Goal: Information Seeking & Learning: Learn about a topic

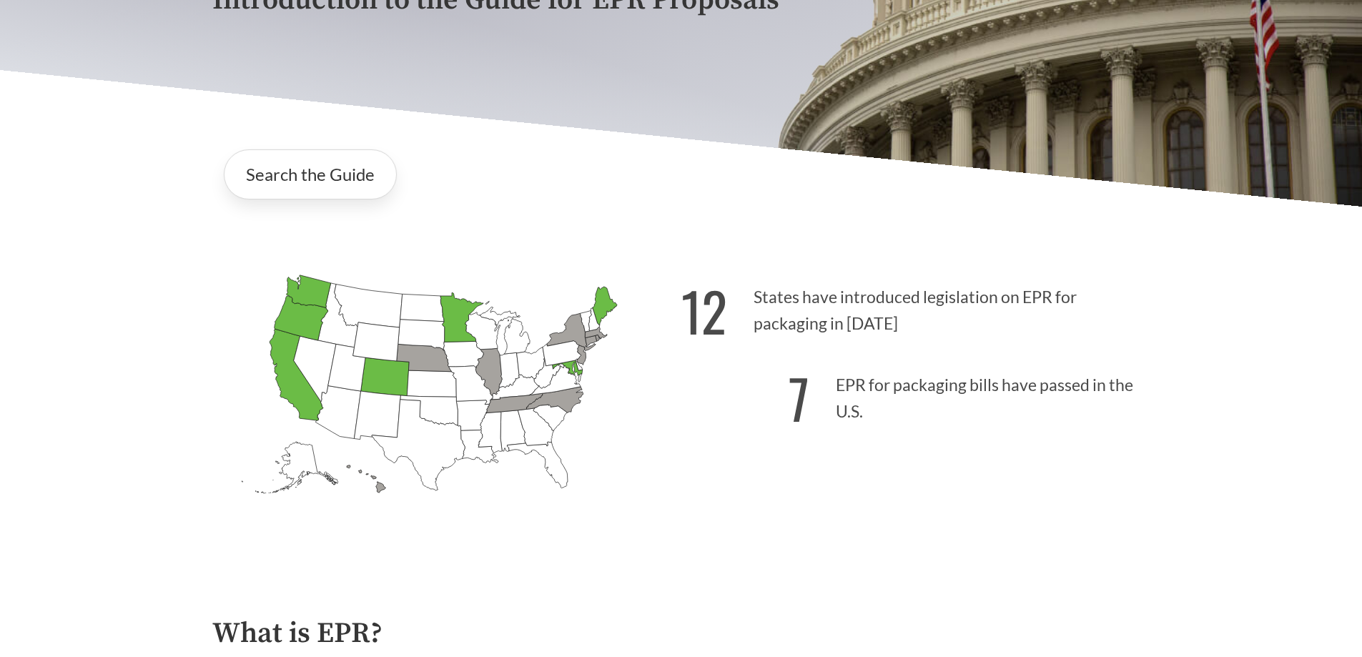
scroll to position [214, 0]
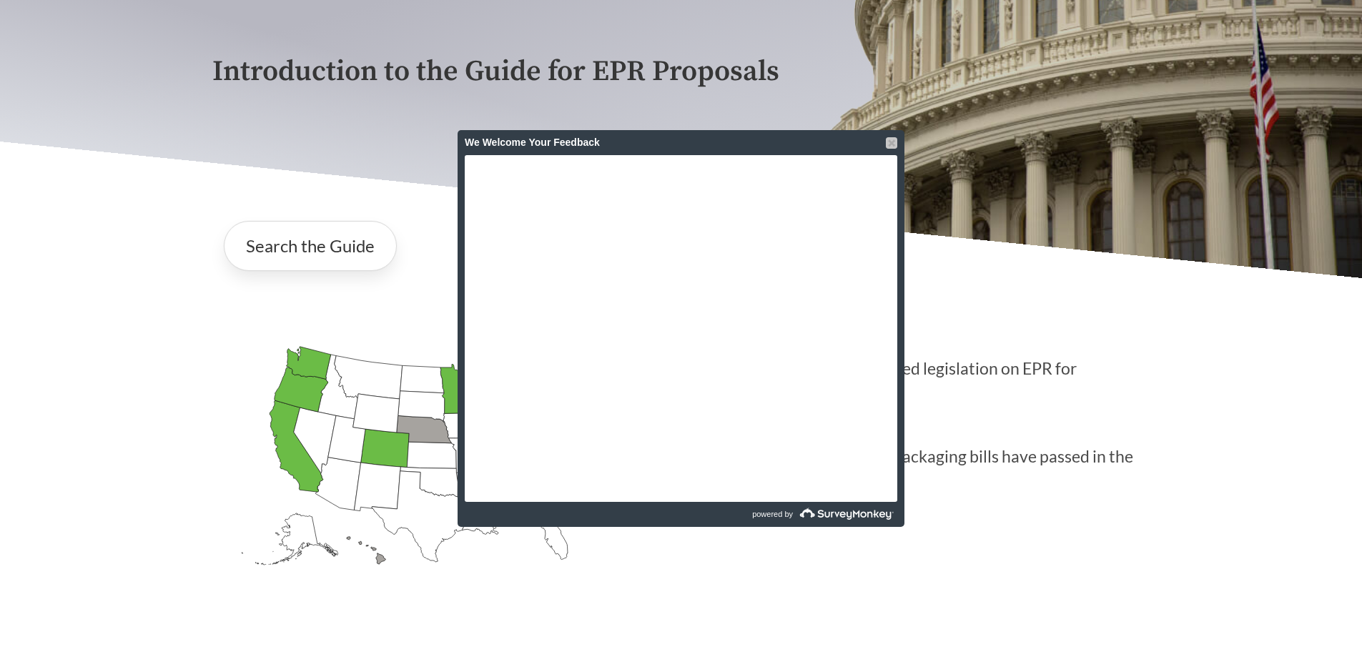
click at [891, 147] on div at bounding box center [891, 142] width 11 height 11
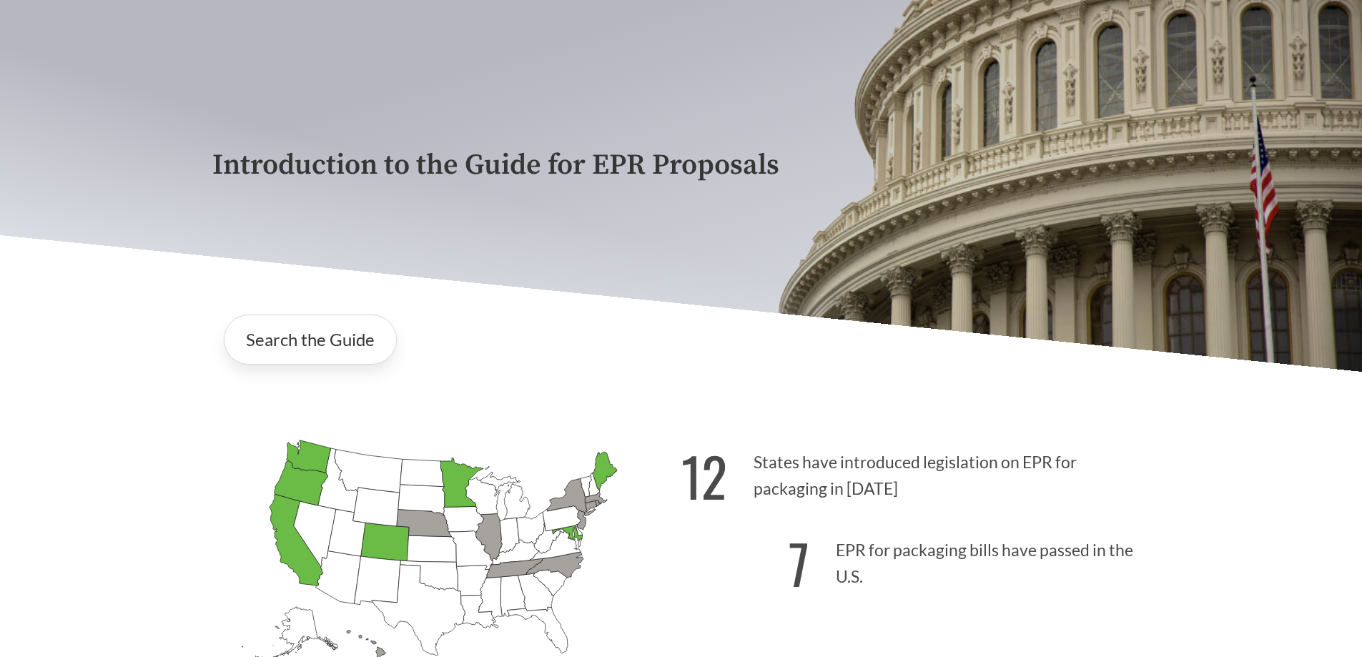
scroll to position [0, 0]
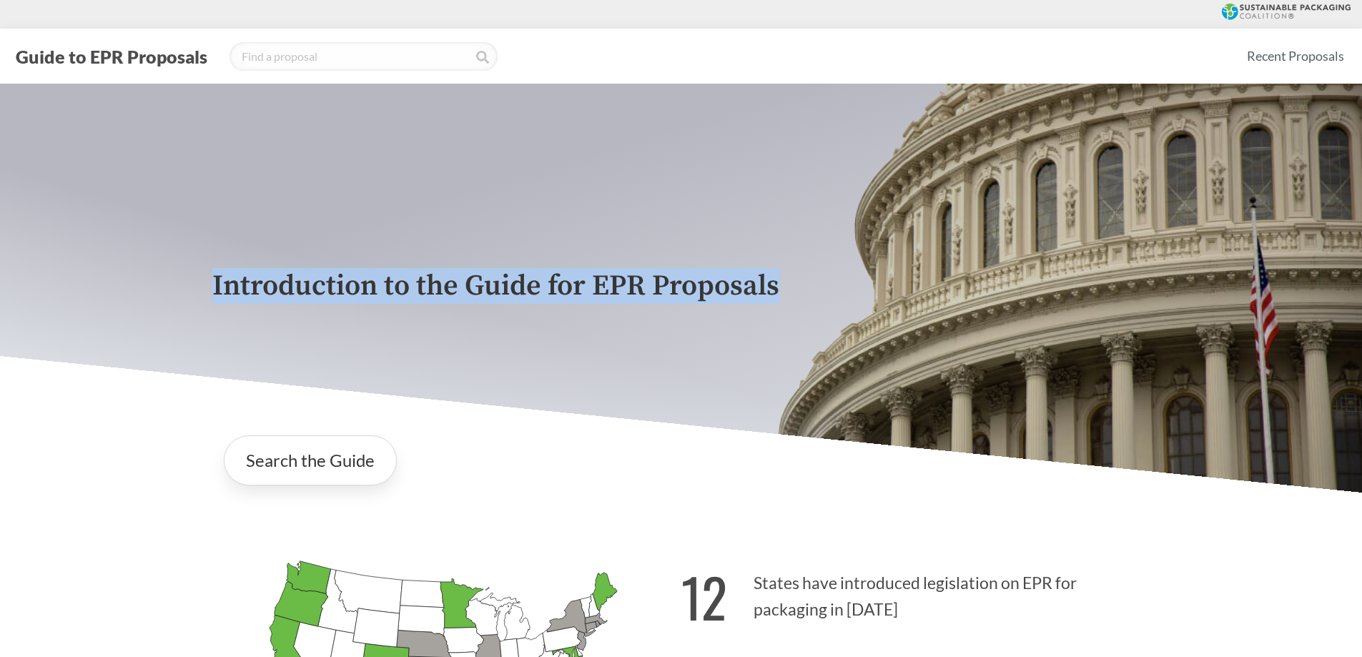
drag, startPoint x: 199, startPoint y: 279, endPoint x: 781, endPoint y: 268, distance: 581.9
click at [781, 268] on div "Introduction to the Guide for EPR Proposals" at bounding box center [681, 288] width 1362 height 409
copy p "Introduction to the Guide for EPR Proposals"
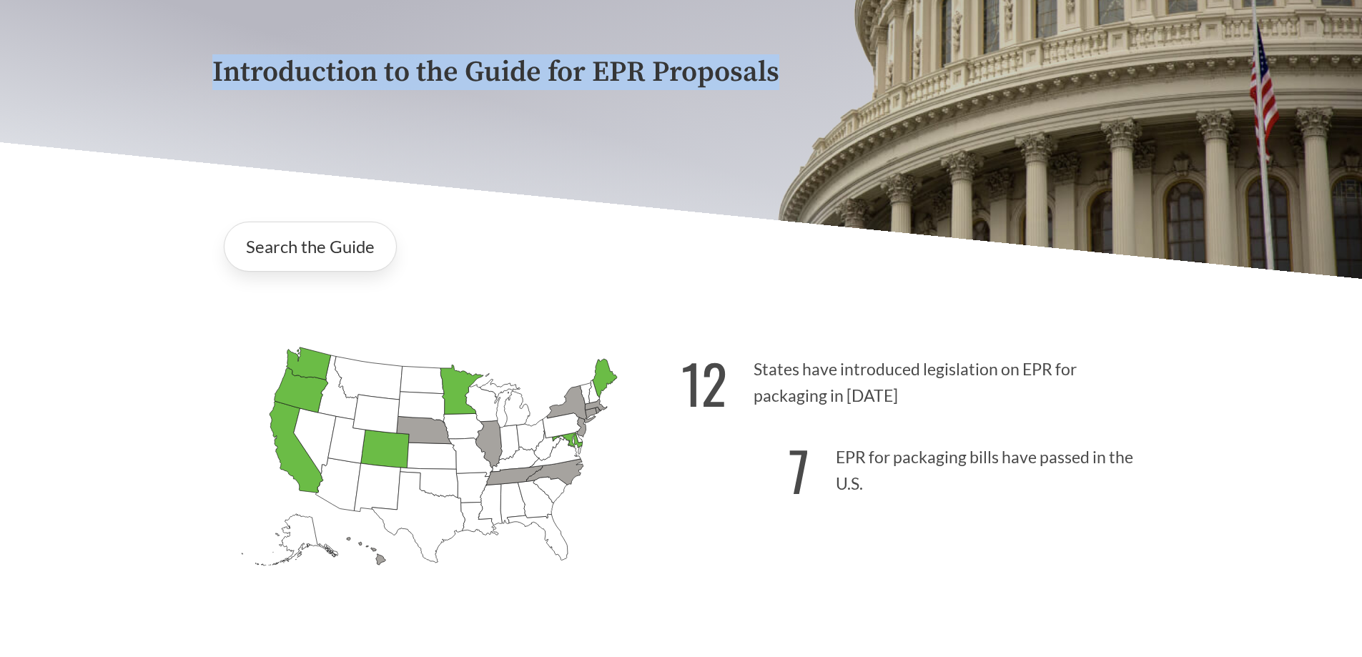
scroll to position [214, 0]
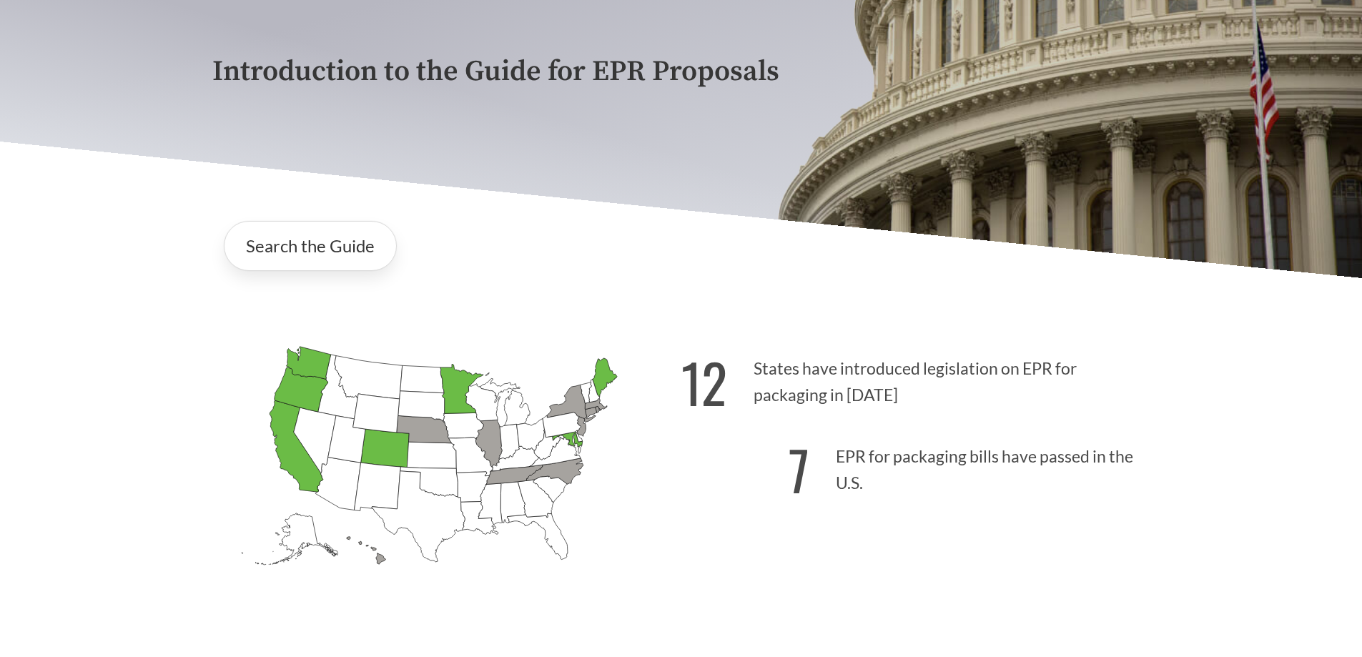
click at [1043, 482] on p "7 EPR for packaging bills have passed in the U.S." at bounding box center [915, 466] width 469 height 88
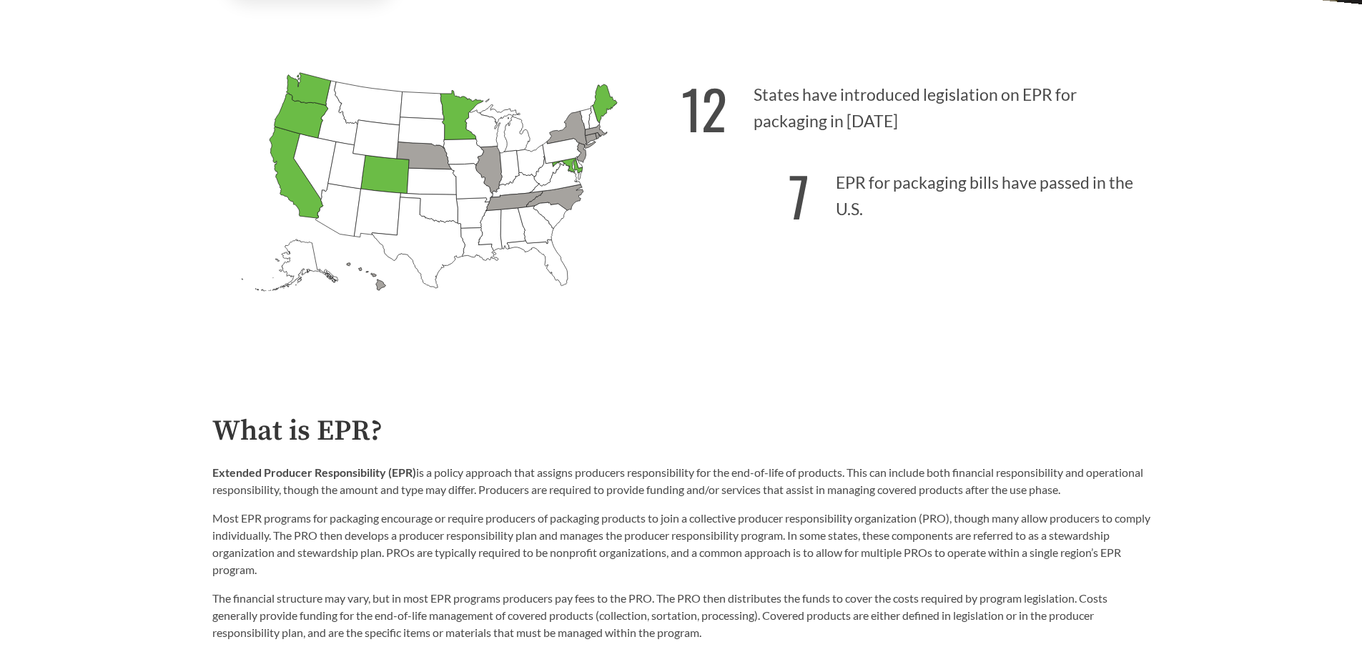
scroll to position [500, 0]
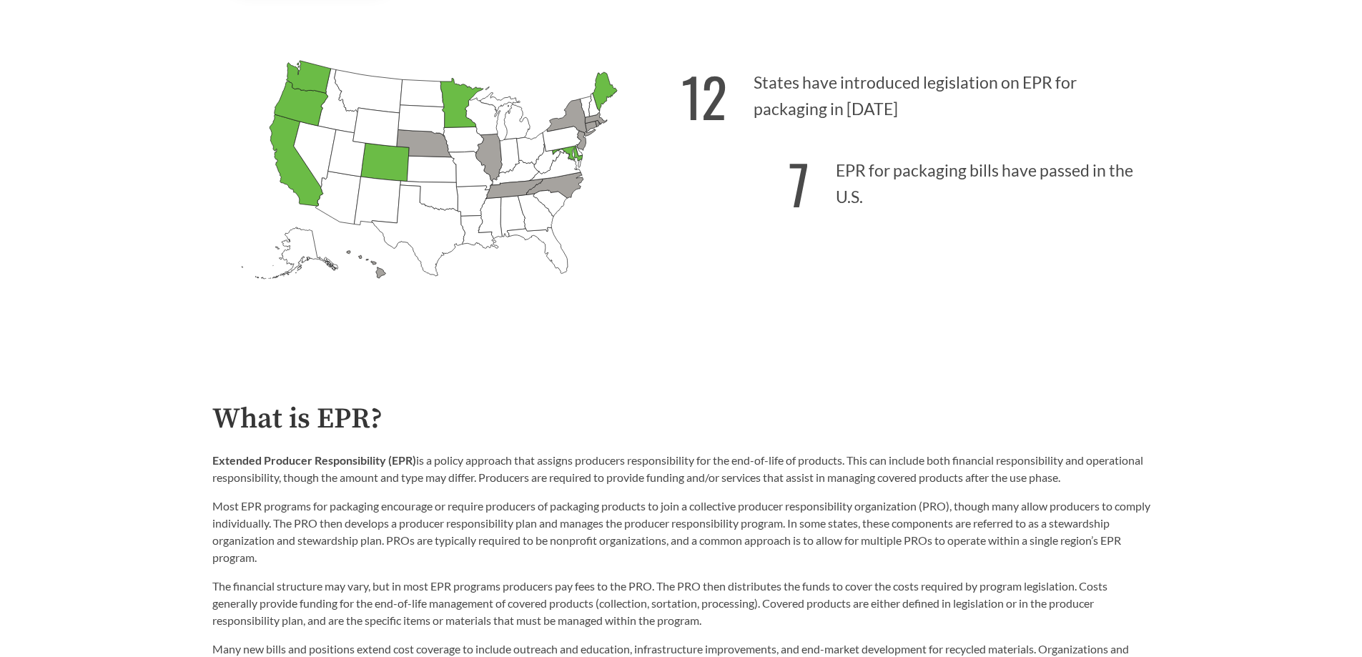
click at [291, 147] on icon "[US_STATE] Passed: 1" at bounding box center [296, 159] width 54 height 91
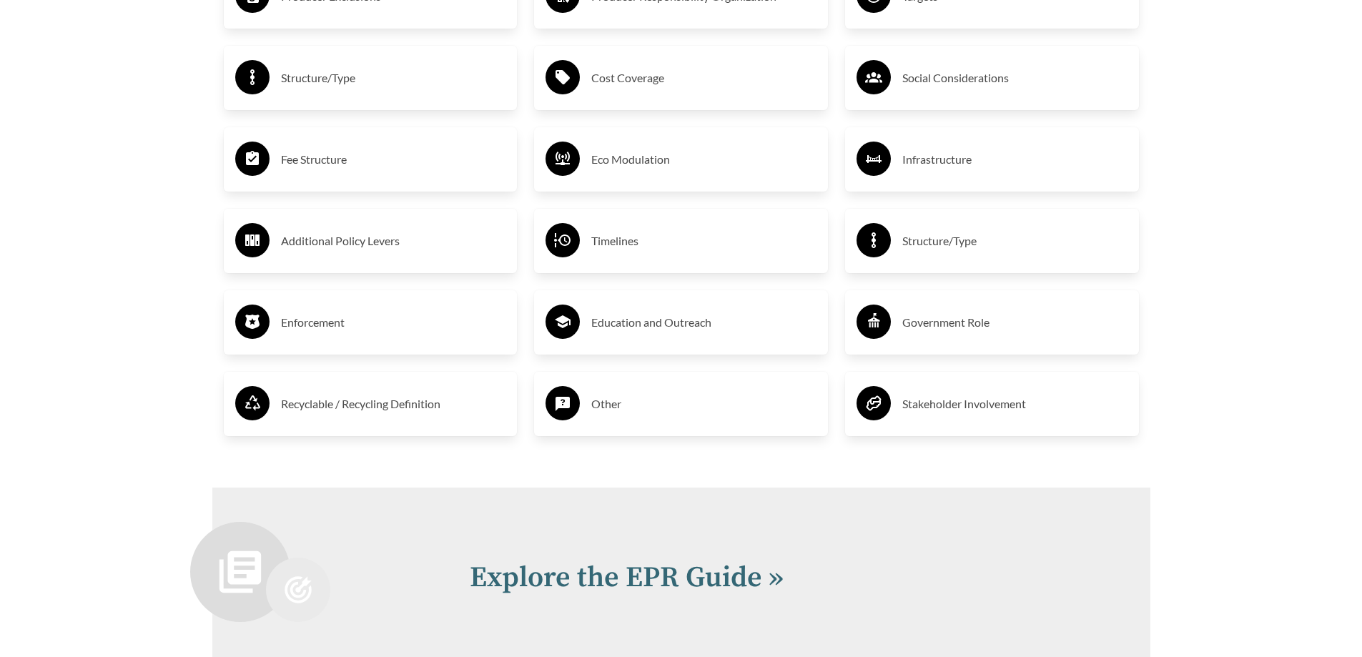
scroll to position [3149, 0]
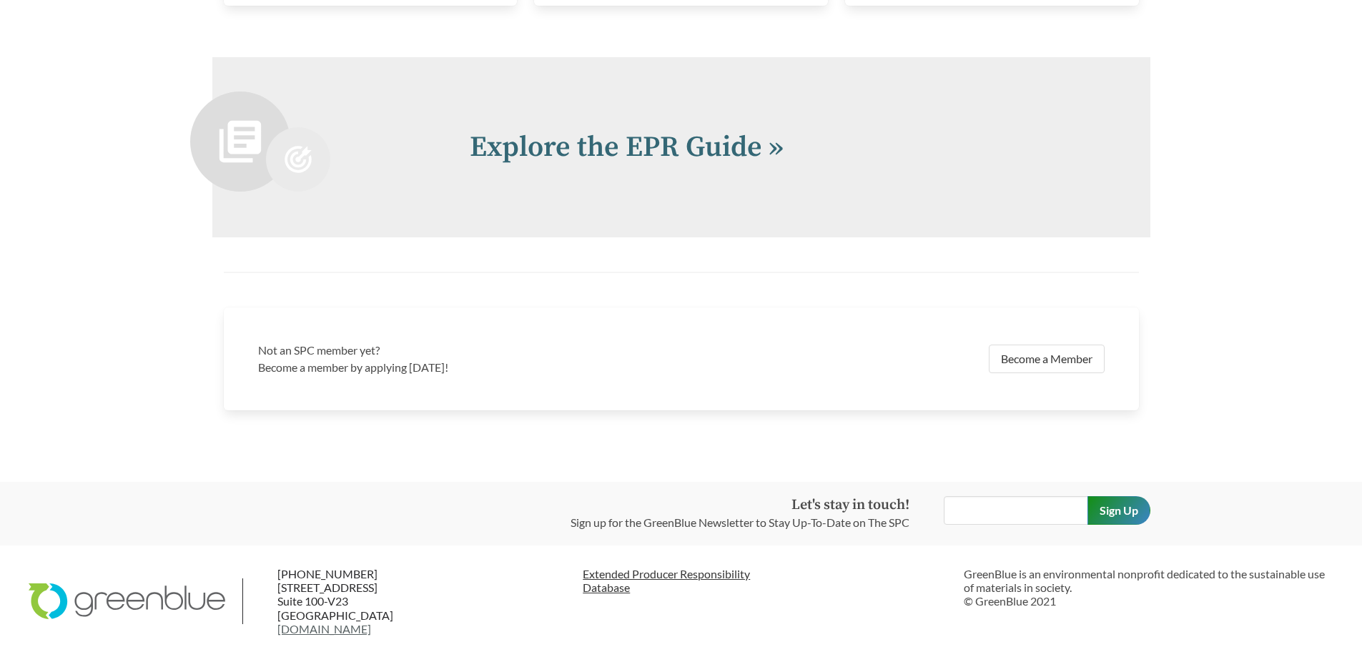
click at [603, 587] on link "Extended Producer Responsibility Database" at bounding box center [768, 580] width 370 height 27
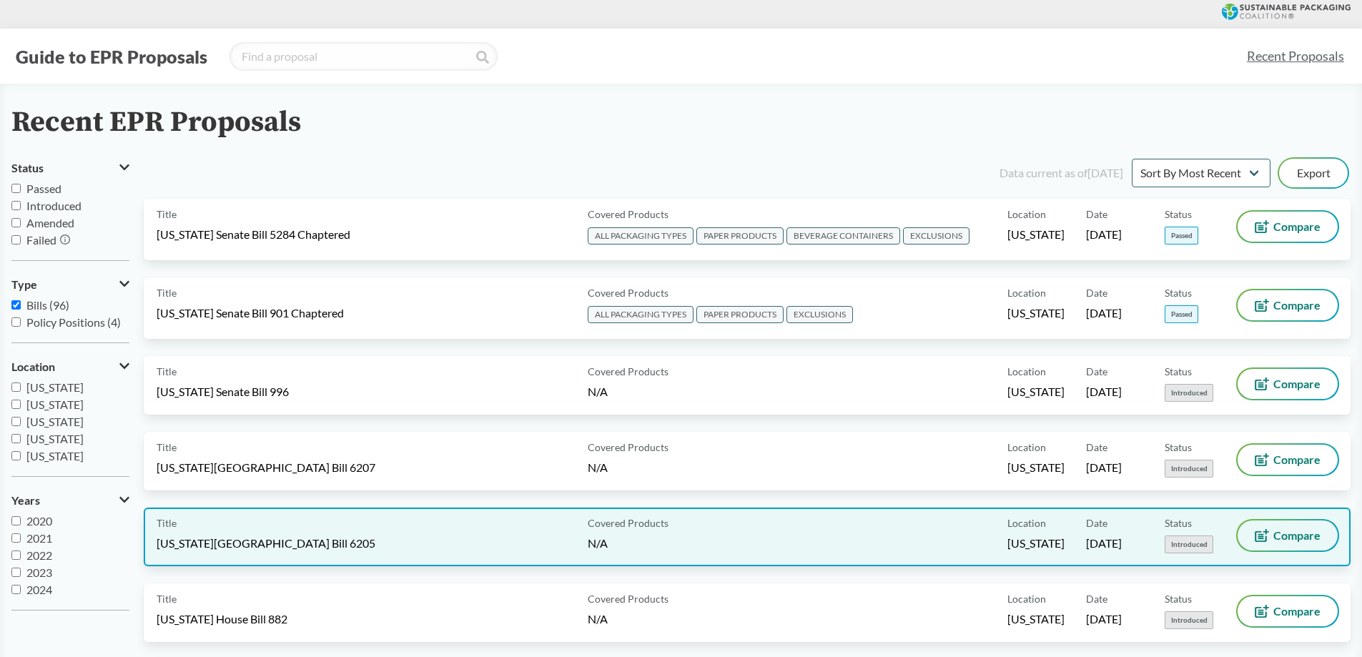
click at [1284, 540] on span "Compare" at bounding box center [1296, 535] width 47 height 11
